Goal: Transaction & Acquisition: Purchase product/service

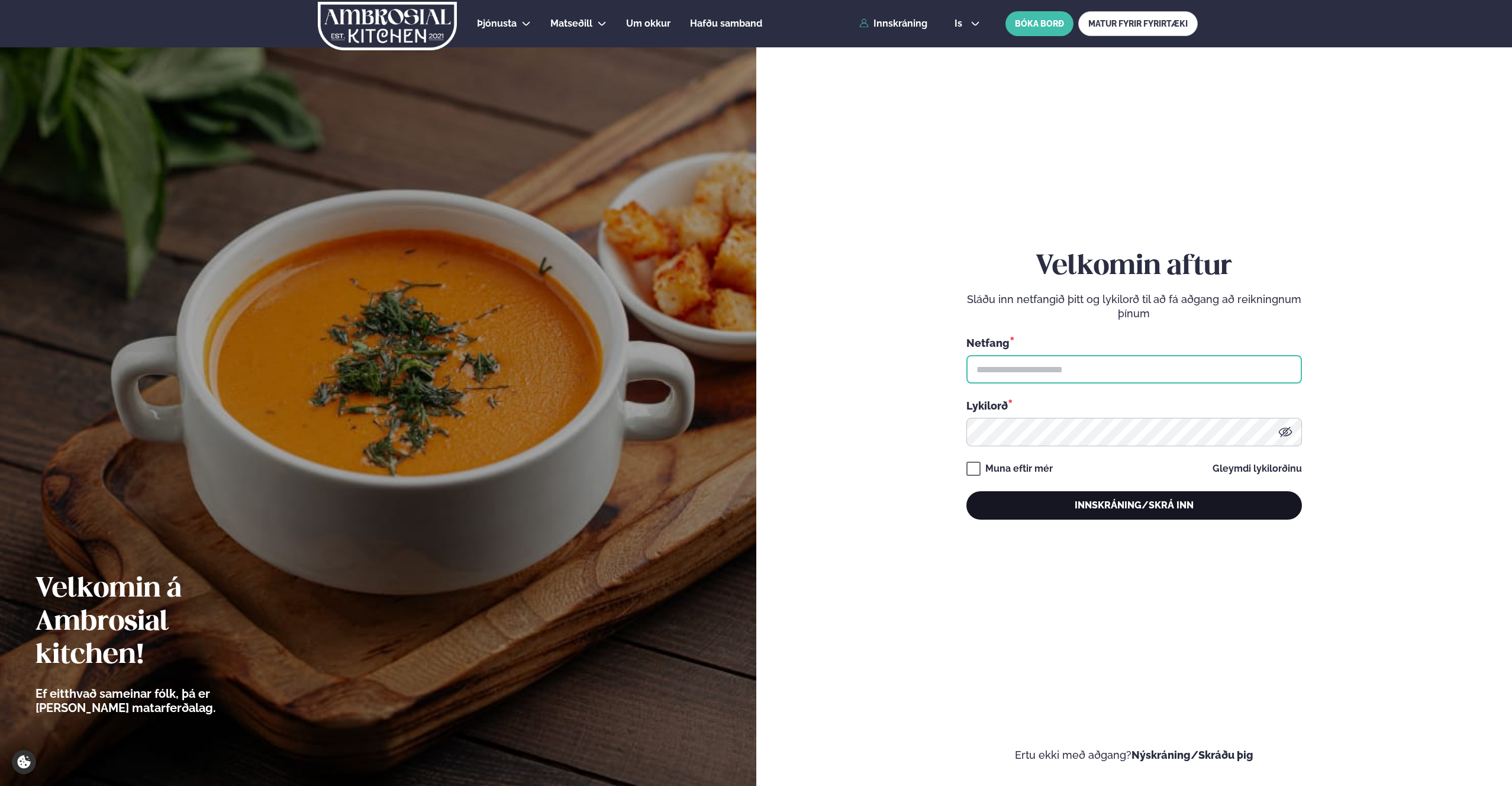
type input "**********"
click at [1112, 516] on button "Innskráning/Skrá inn" at bounding box center [1134, 505] width 336 height 28
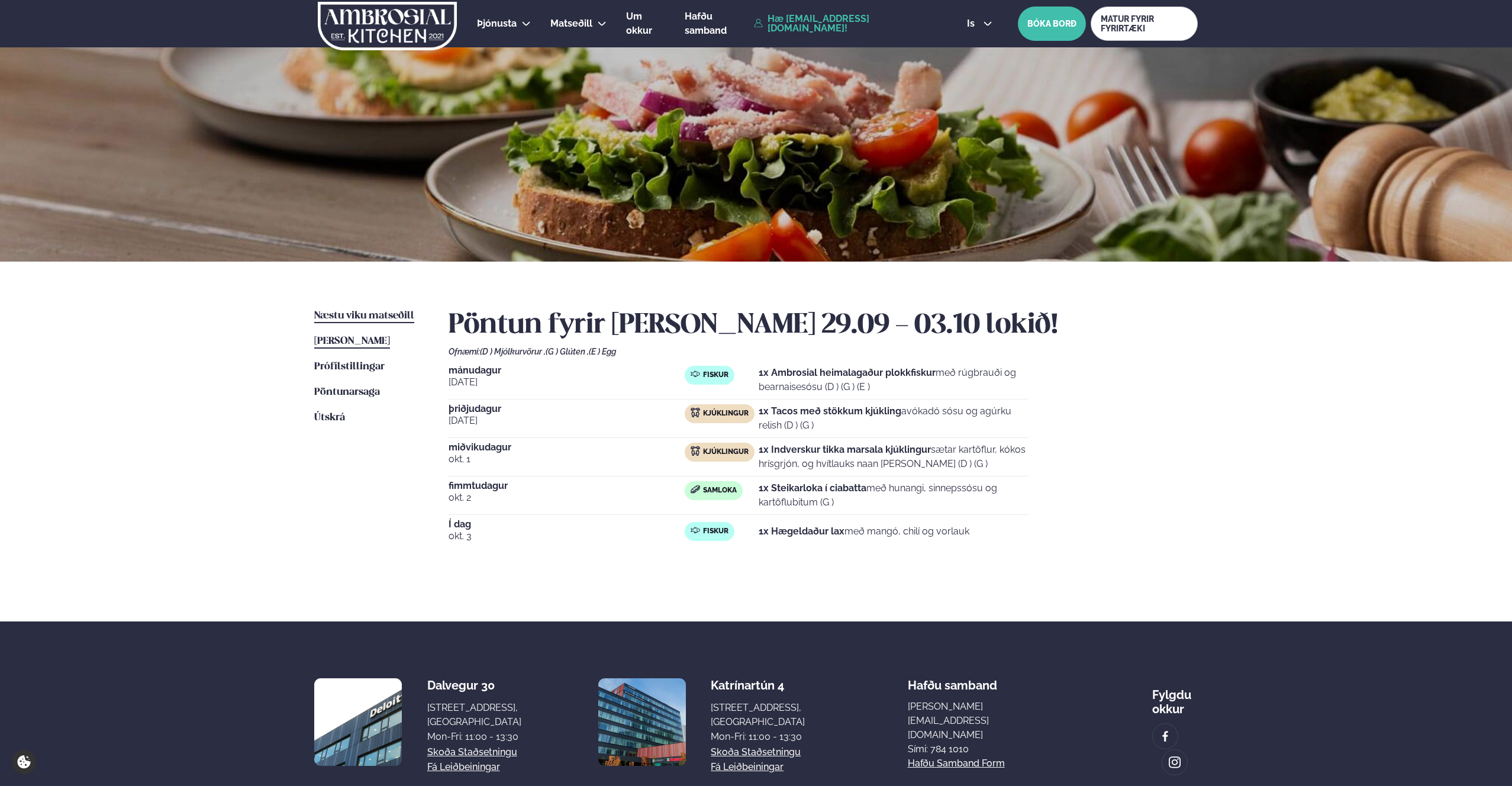
click at [364, 315] on span "Næstu viku matseðill" at bounding box center [364, 315] width 100 height 10
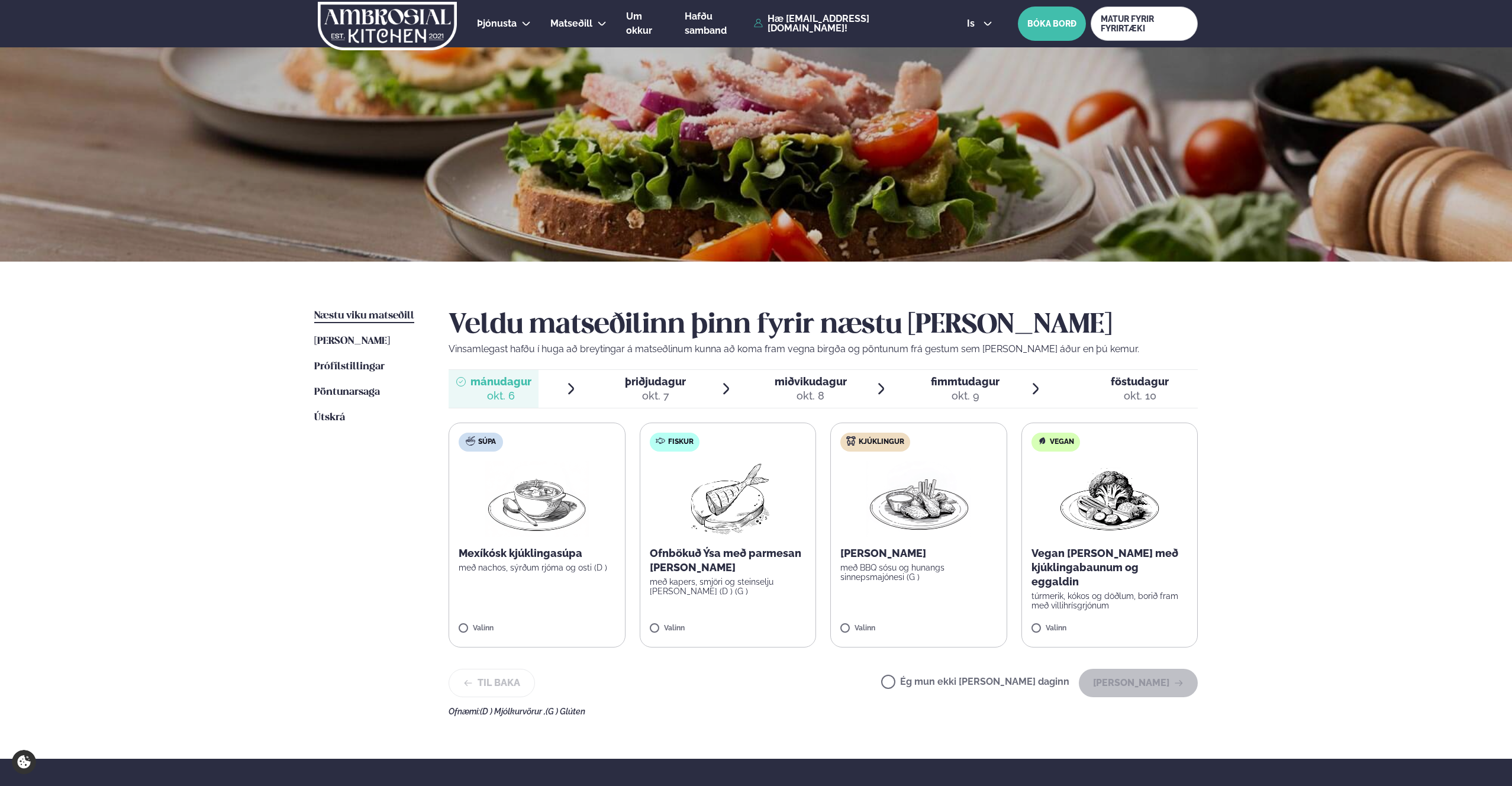
click at [685, 482] on img at bounding box center [728, 498] width 105 height 76
click at [1149, 689] on button "[PERSON_NAME]" at bounding box center [1138, 683] width 119 height 28
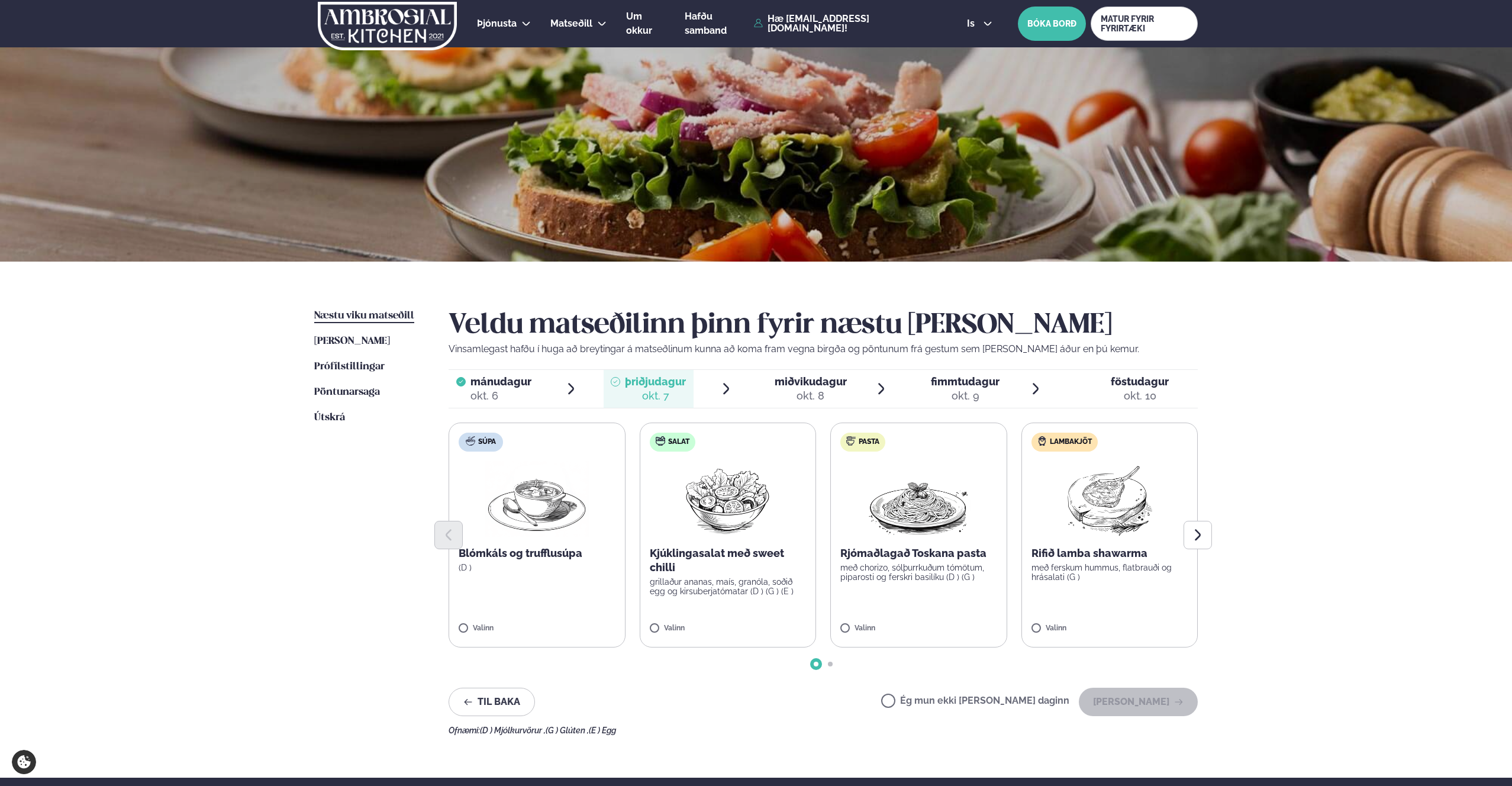
click at [1077, 532] on div at bounding box center [824, 535] width 750 height 28
click at [1064, 523] on div at bounding box center [824, 535] width 750 height 28
click at [1144, 707] on button "[PERSON_NAME]" at bounding box center [1138, 702] width 119 height 28
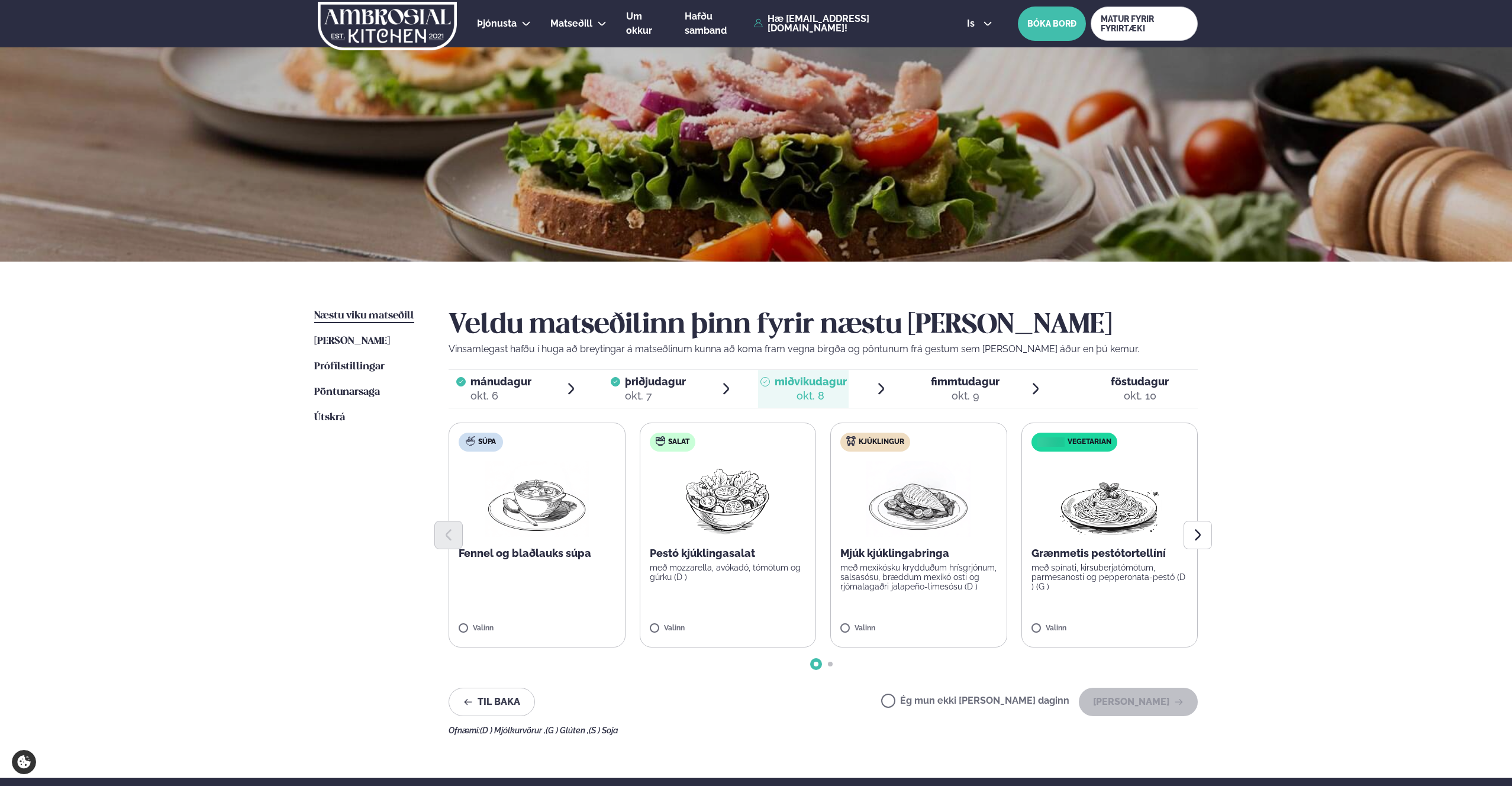
click at [758, 566] on p "með mozzarella, avókadó, tómötum og gúrku (D )" at bounding box center [728, 572] width 157 height 19
click at [1130, 701] on button "[PERSON_NAME]" at bounding box center [1138, 702] width 119 height 28
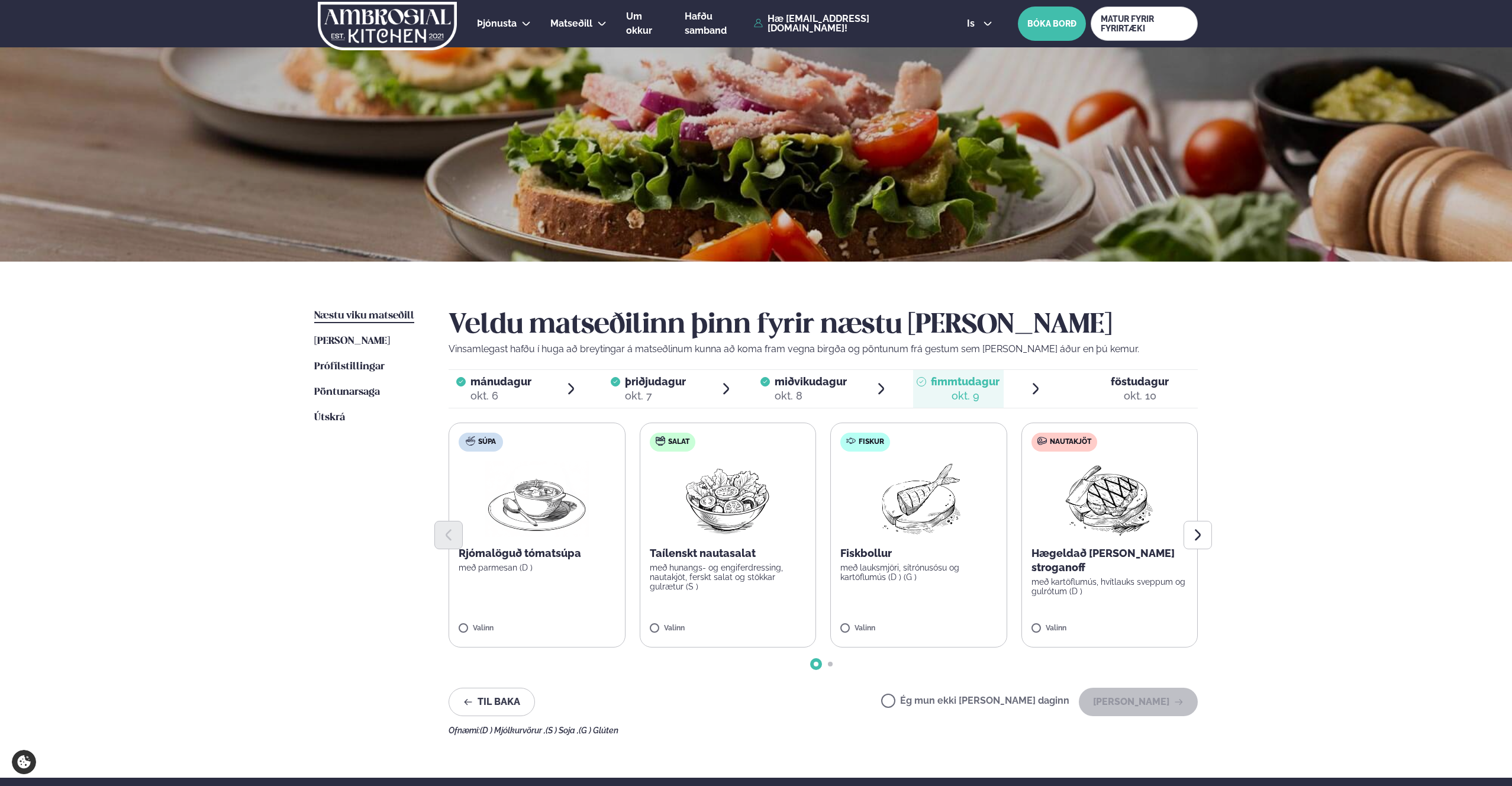
click at [1054, 693] on div "Ég mun ekki [PERSON_NAME] daginn [PERSON_NAME]" at bounding box center [1040, 702] width 316 height 28
click at [1054, 699] on label "Ég mun ekki [PERSON_NAME] daginn" at bounding box center [975, 702] width 188 height 13
click at [1116, 701] on button "[PERSON_NAME]" at bounding box center [1138, 702] width 119 height 28
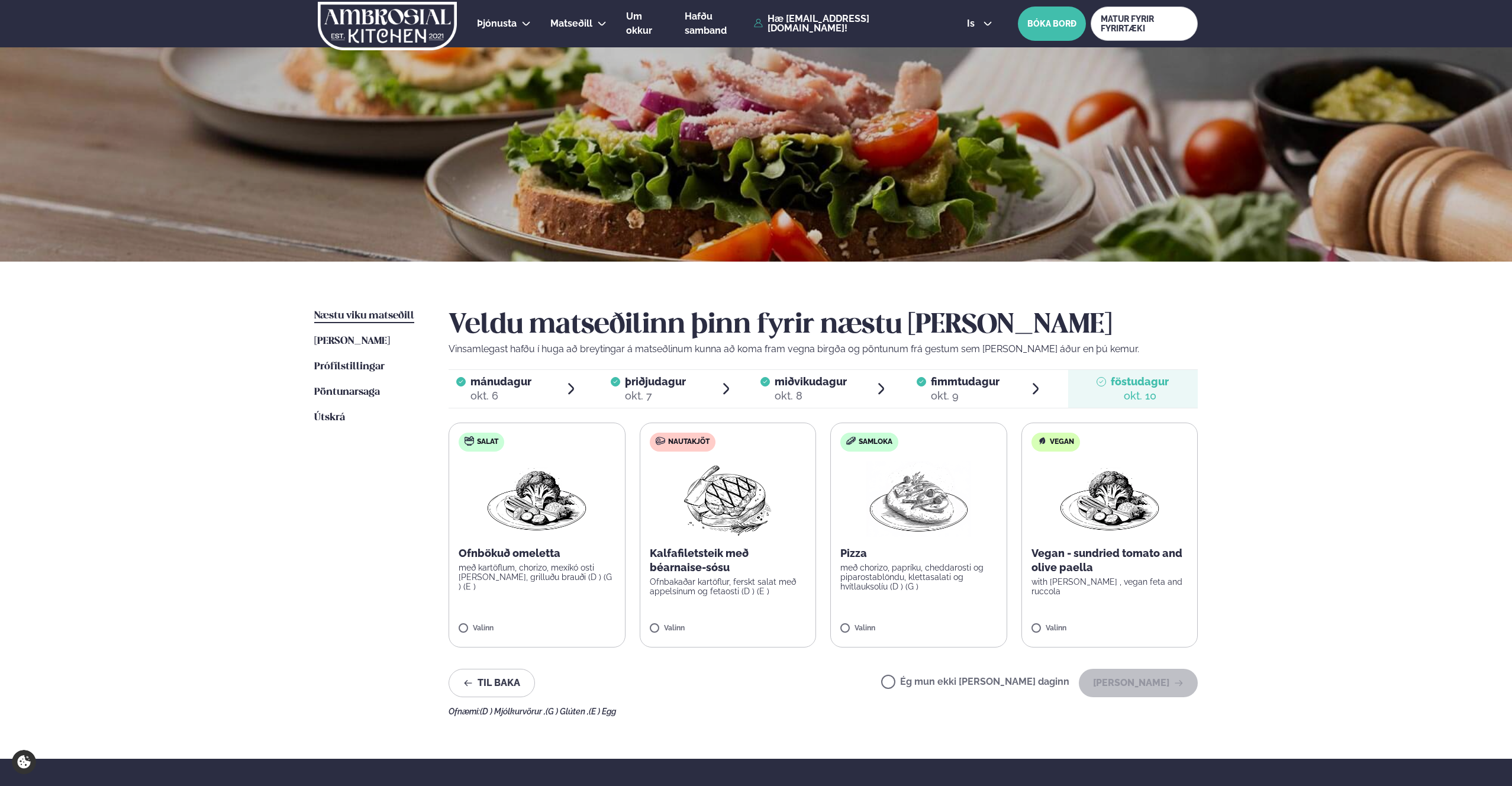
click at [1034, 681] on label "Ég mun ekki [PERSON_NAME] daginn" at bounding box center [975, 683] width 188 height 13
click at [1121, 686] on button "[PERSON_NAME]" at bounding box center [1138, 683] width 119 height 28
